Goal: Check status: Check status

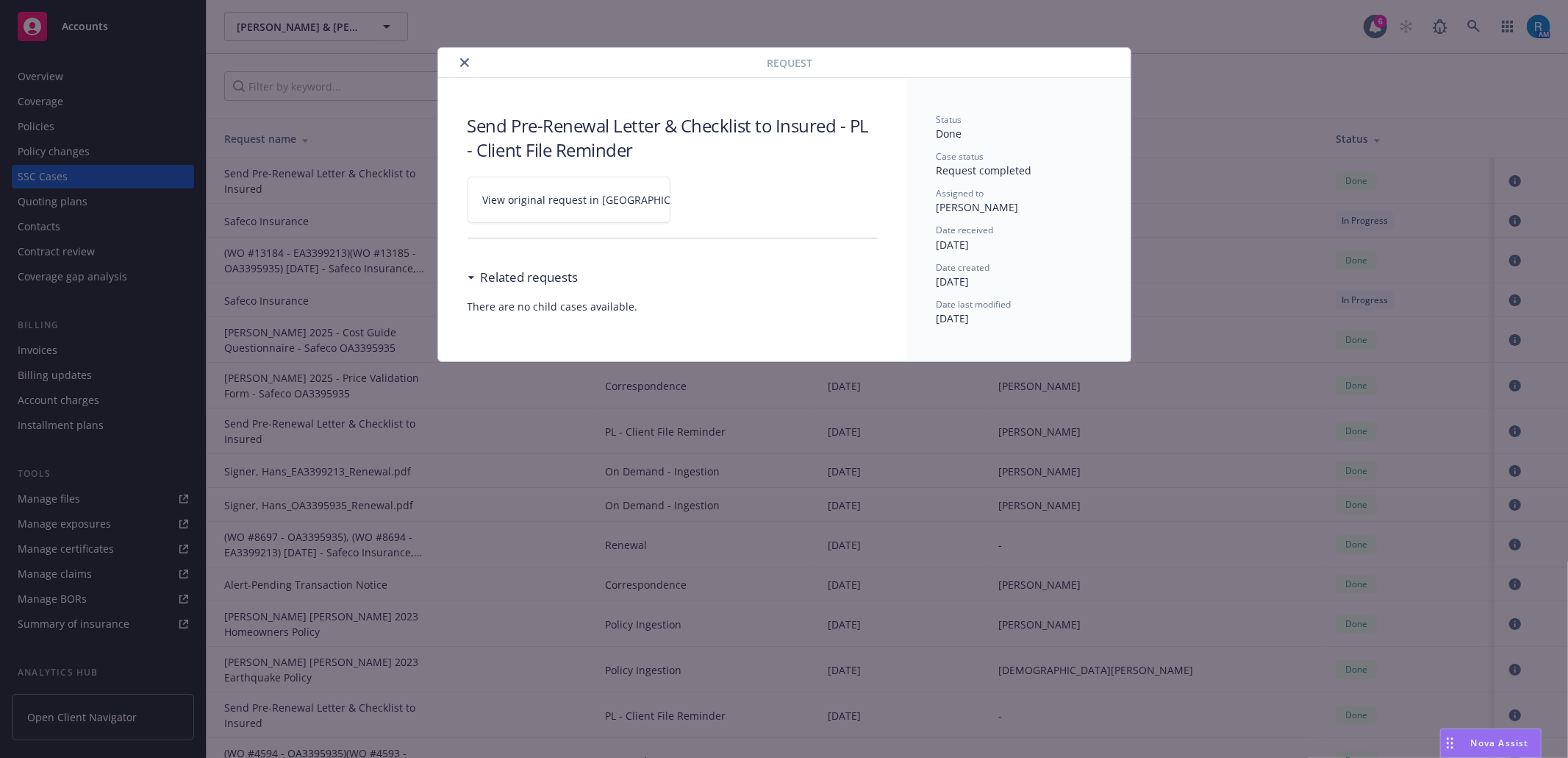
click at [457, 66] on button "close" at bounding box center [465, 63] width 17 height 17
